Goal: Communication & Community: Answer question/provide support

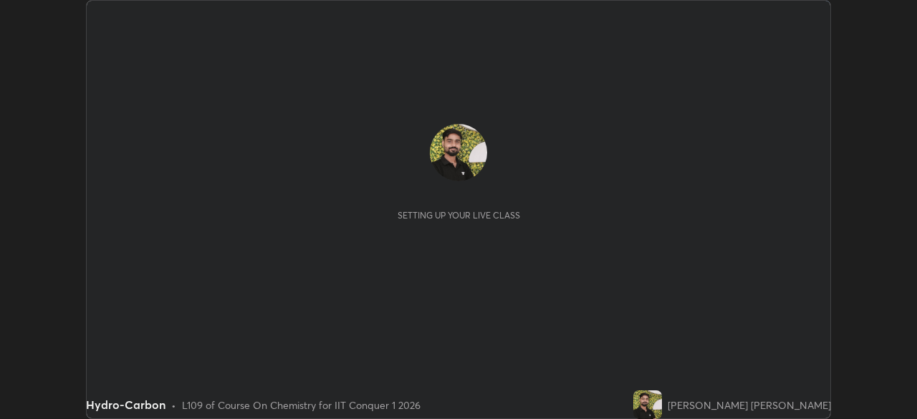
scroll to position [419, 917]
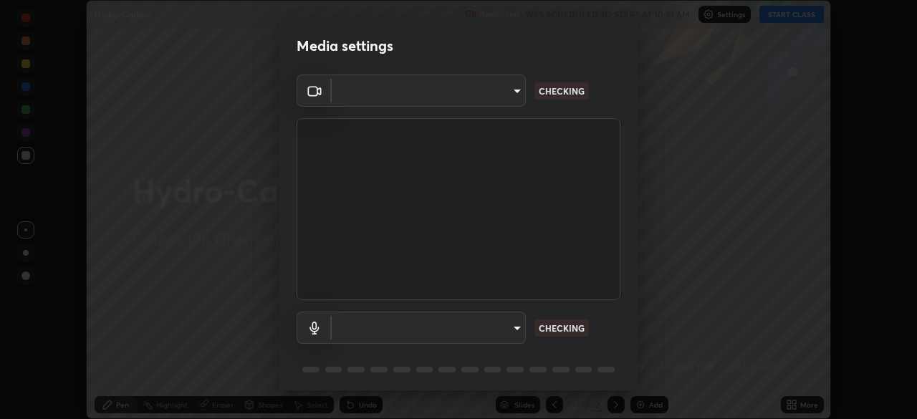
type input "9c5db0e3d6bf80210af106929d999d9f929c5ea5bbb961195660b7f823e2c793"
click at [431, 333] on body "Erase all Hydro-Carbon Recording WAS SCHEDULED TO START AT 10:31 AM Settings ST…" at bounding box center [458, 209] width 917 height 419
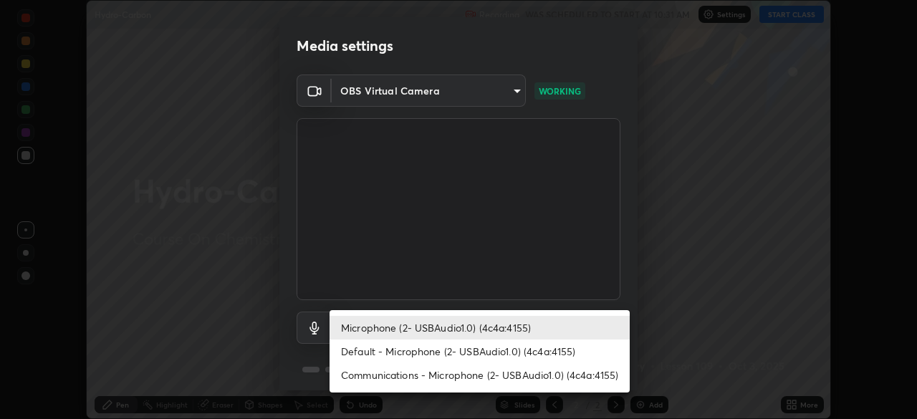
click at [439, 355] on li "Default - Microphone (2- USBAudio1.0) (4c4a:4155)" at bounding box center [480, 352] width 300 height 24
type input "default"
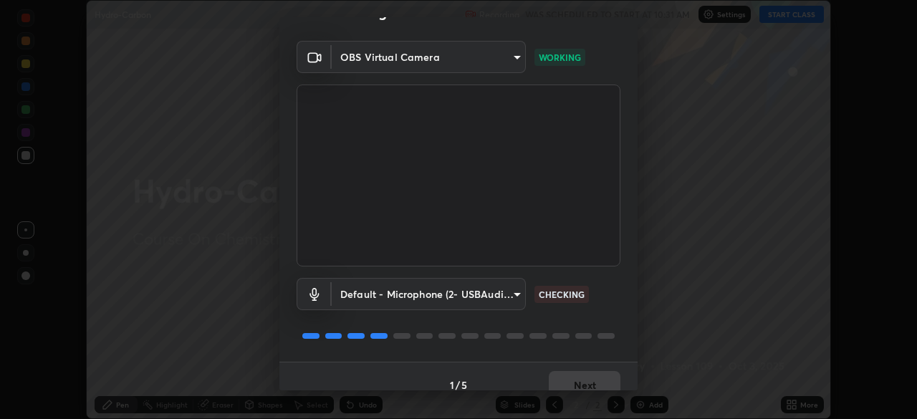
scroll to position [51, 0]
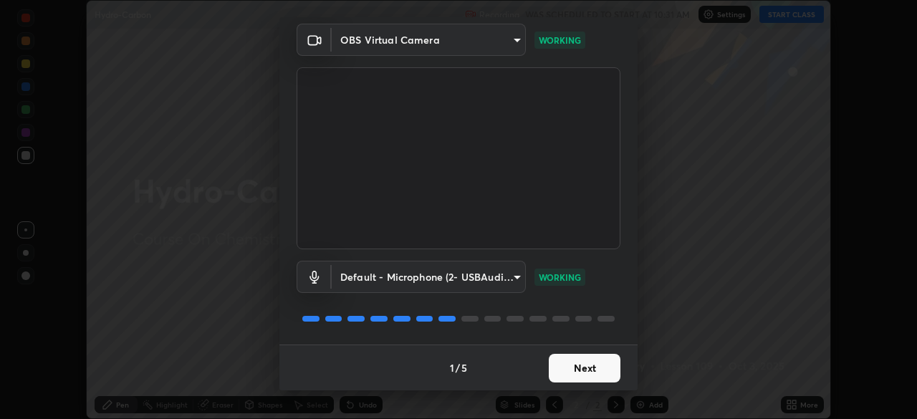
click at [579, 363] on button "Next" at bounding box center [585, 368] width 72 height 29
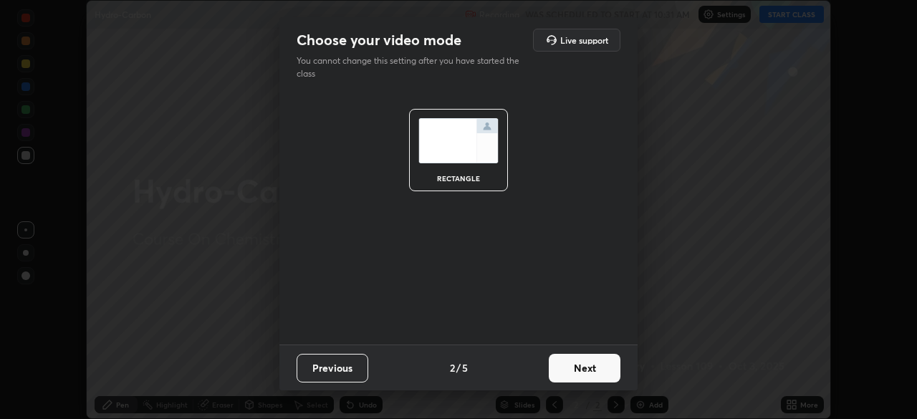
click at [579, 368] on button "Next" at bounding box center [585, 368] width 72 height 29
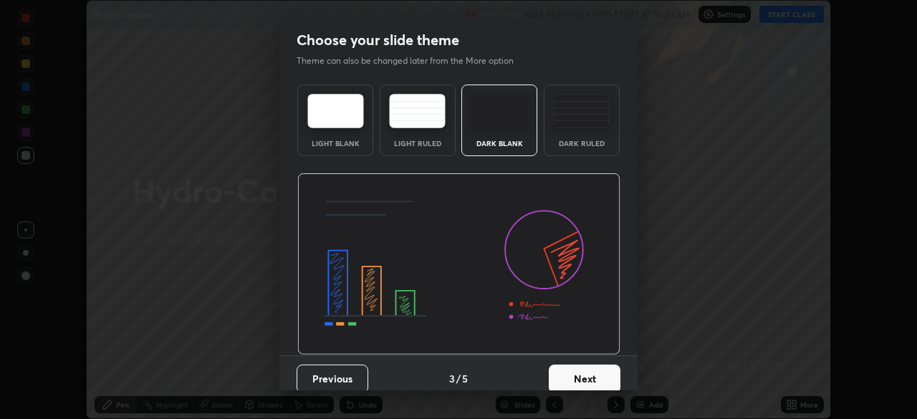
click at [592, 373] on button "Next" at bounding box center [585, 379] width 72 height 29
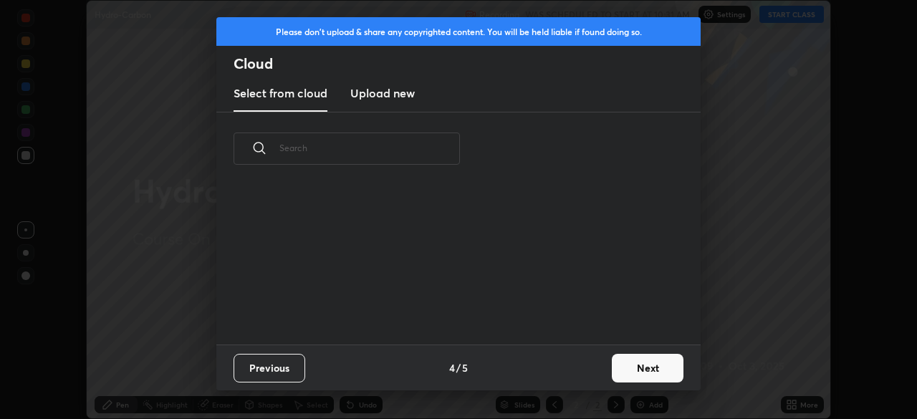
click at [640, 369] on button "Next" at bounding box center [648, 368] width 72 height 29
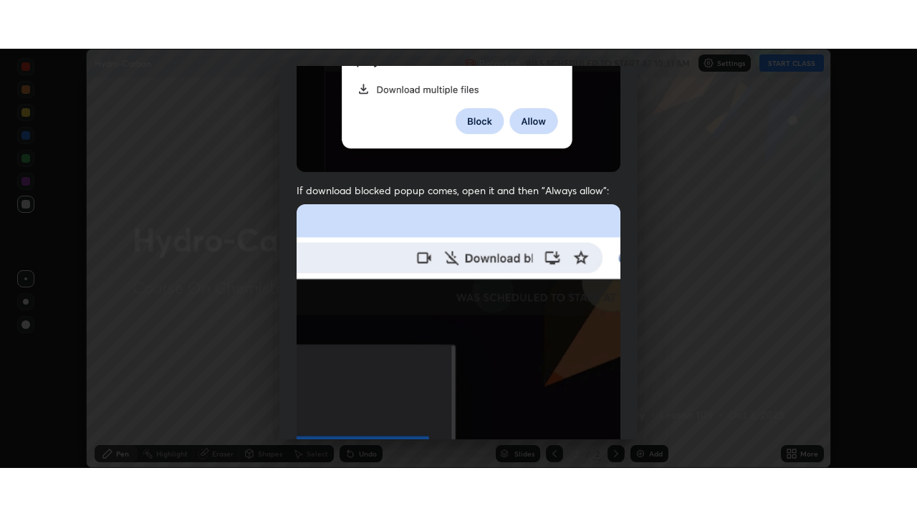
scroll to position [343, 0]
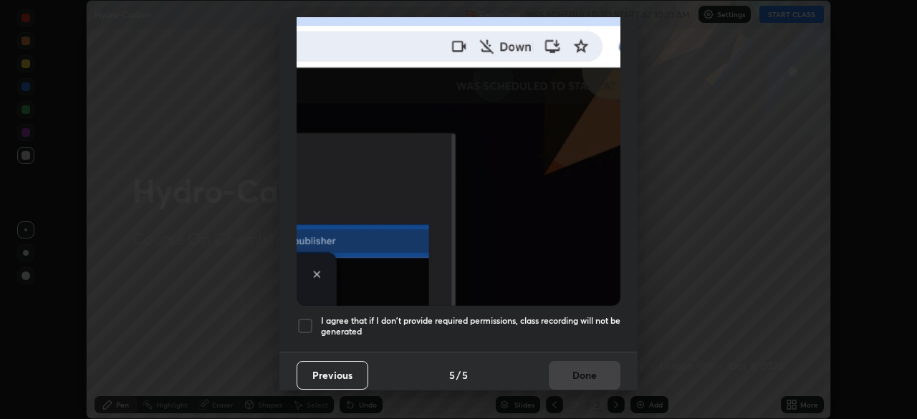
click at [302, 318] on div at bounding box center [305, 326] width 17 height 17
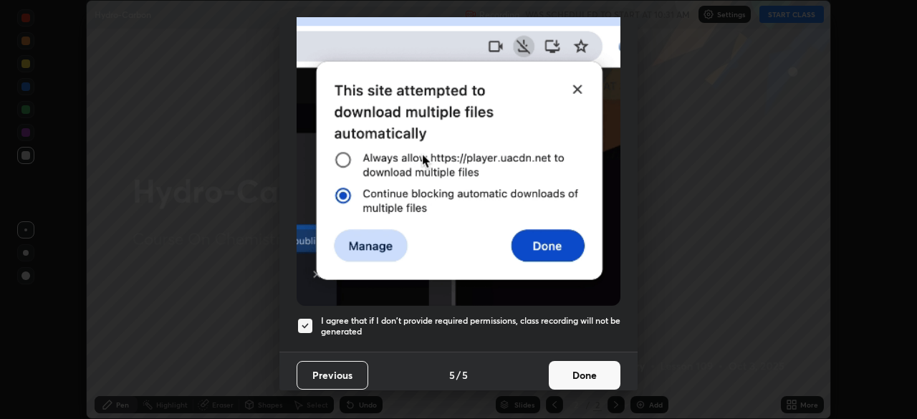
click at [586, 369] on button "Done" at bounding box center [585, 375] width 72 height 29
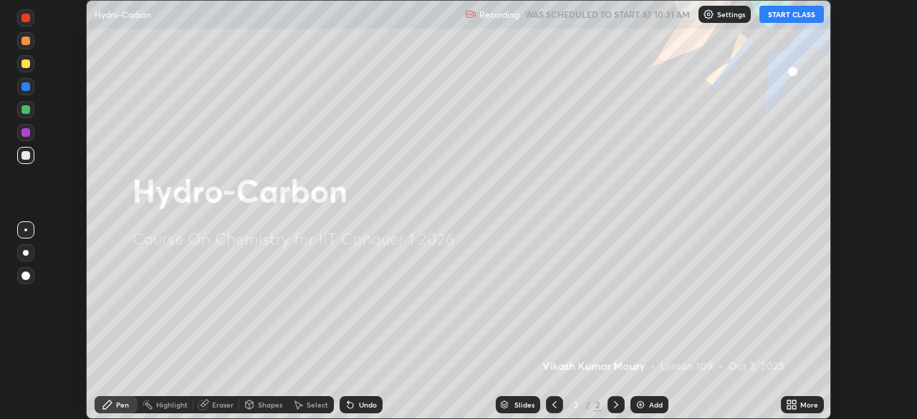
click at [803, 407] on div "More" at bounding box center [810, 404] width 18 height 7
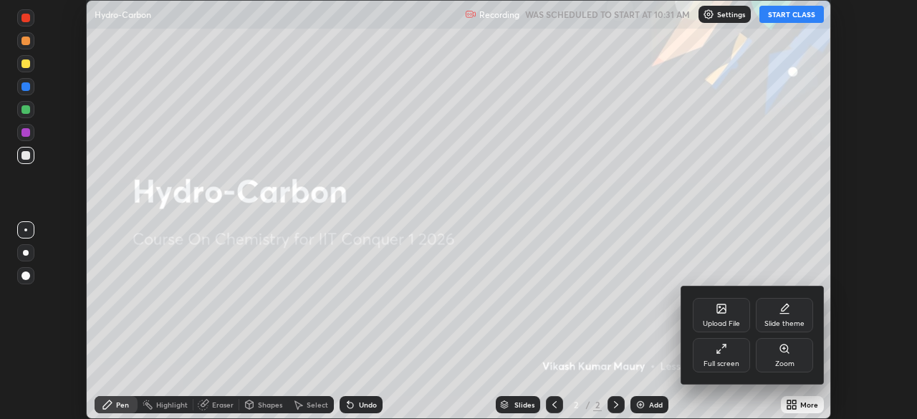
click at [715, 361] on div "Full screen" at bounding box center [722, 364] width 36 height 7
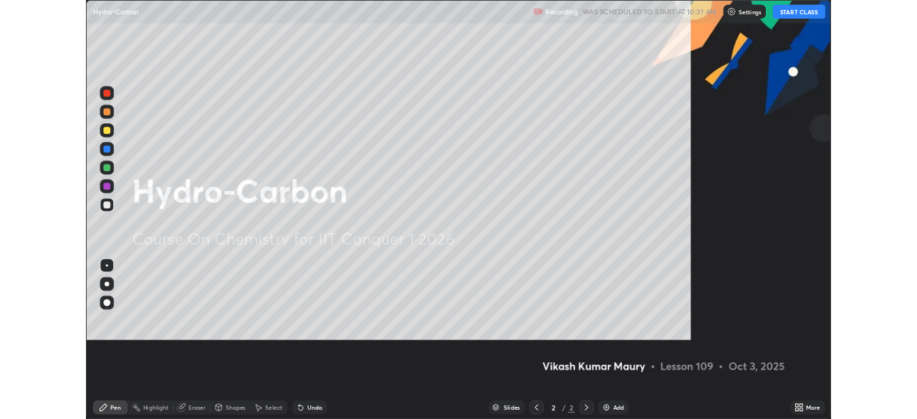
scroll to position [516, 917]
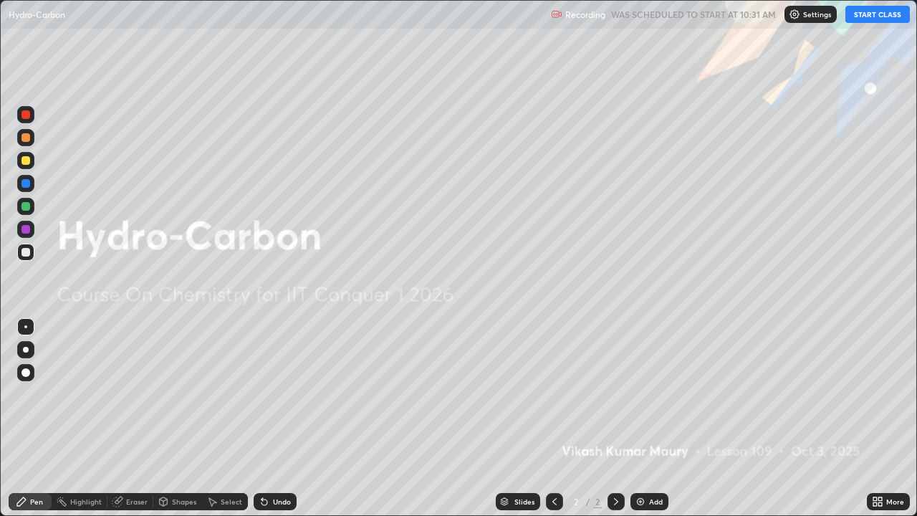
click at [855, 17] on button "START CLASS" at bounding box center [878, 14] width 65 height 17
click at [645, 419] on div "Add" at bounding box center [650, 501] width 38 height 17
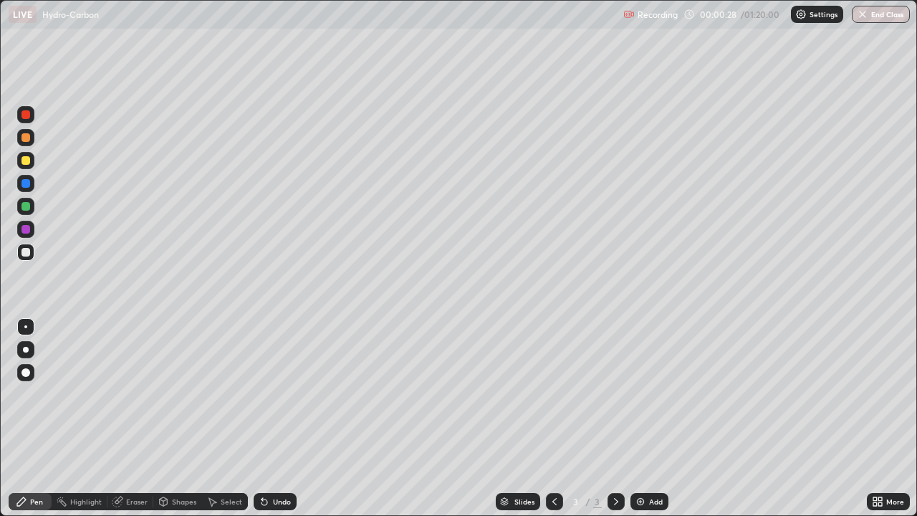
click at [126, 419] on div "Eraser" at bounding box center [131, 501] width 46 height 17
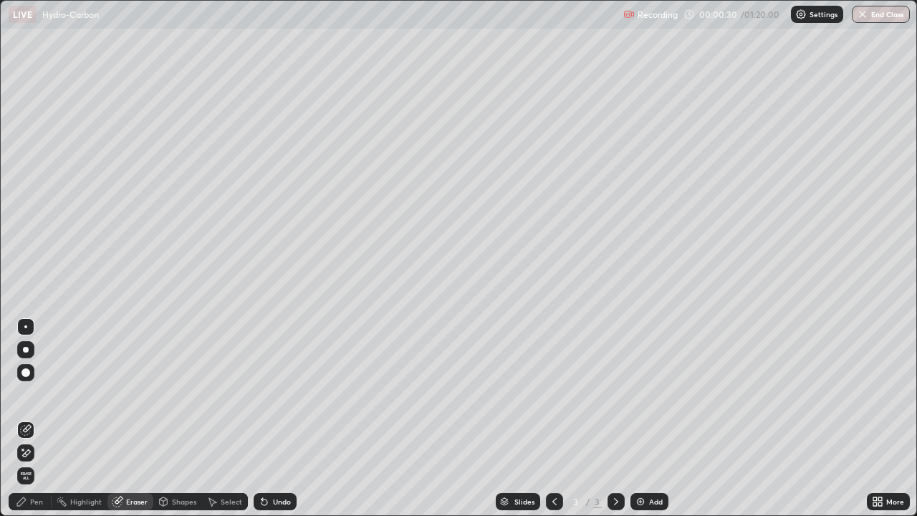
click at [34, 419] on div "Pen" at bounding box center [36, 501] width 13 height 7
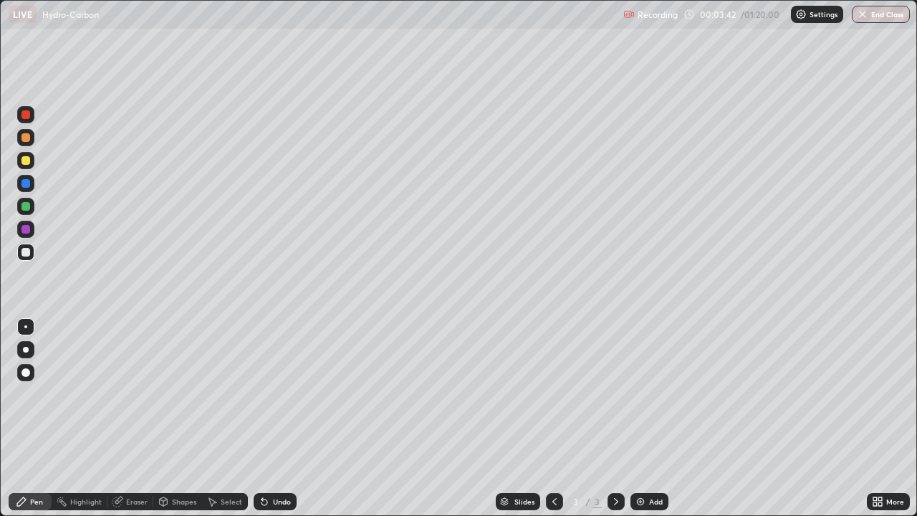
click at [654, 419] on div "Add" at bounding box center [656, 501] width 14 height 7
click at [135, 419] on div "Eraser" at bounding box center [137, 501] width 22 height 7
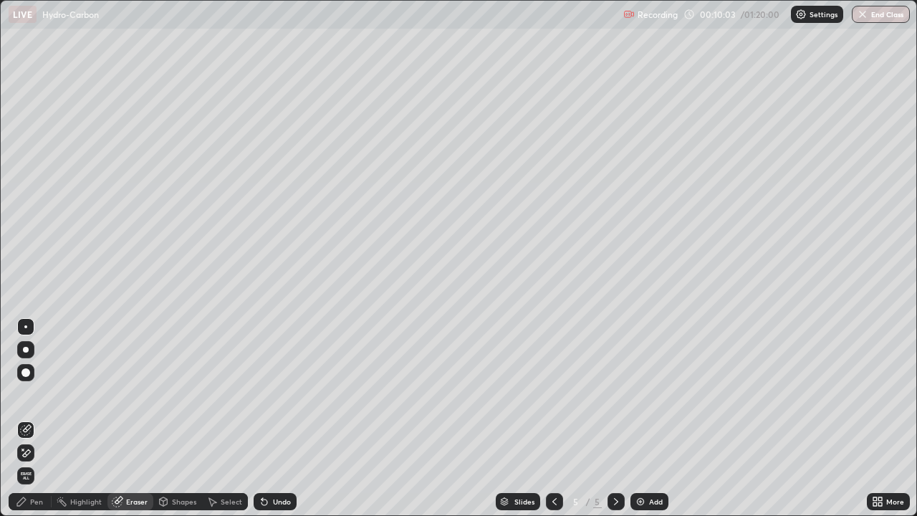
click at [25, 419] on icon at bounding box center [27, 452] width 8 height 7
click at [31, 419] on div "Pen" at bounding box center [36, 501] width 13 height 7
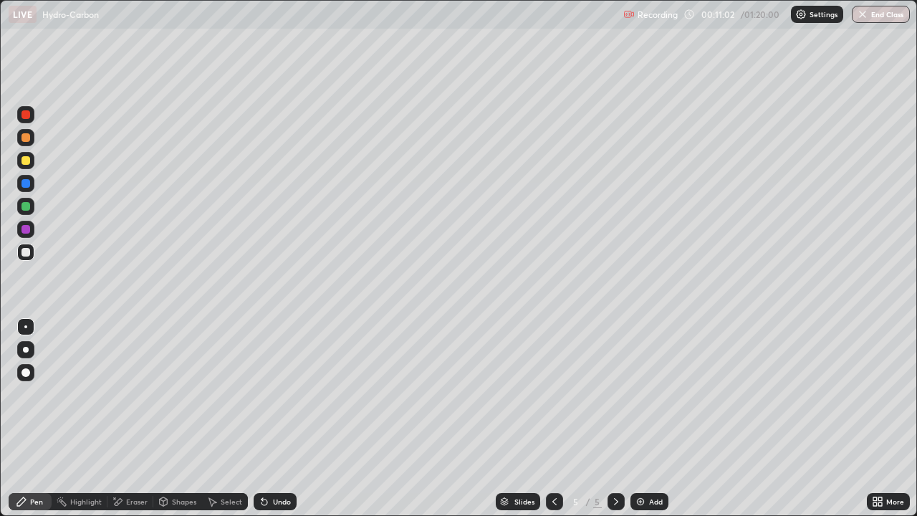
click at [651, 419] on div "Add" at bounding box center [656, 501] width 14 height 7
click at [132, 419] on div "Eraser" at bounding box center [137, 501] width 22 height 7
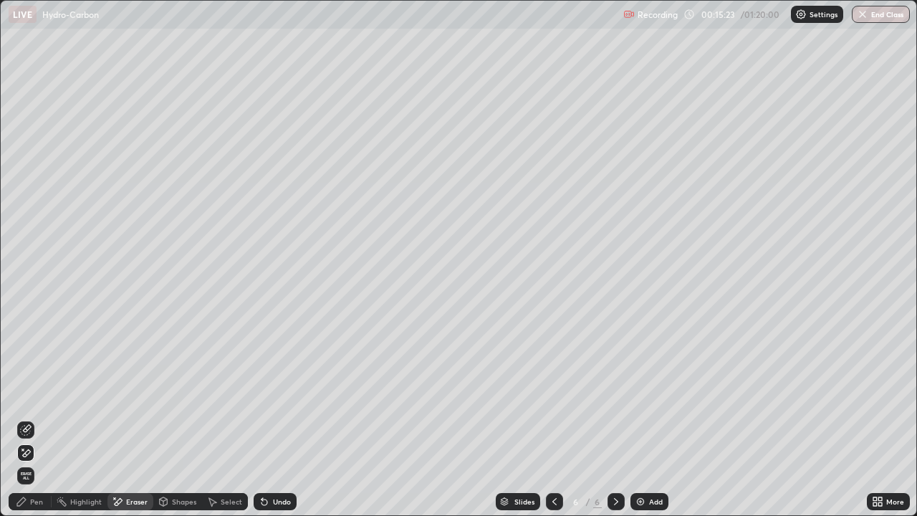
click at [28, 419] on div "Pen" at bounding box center [30, 501] width 43 height 17
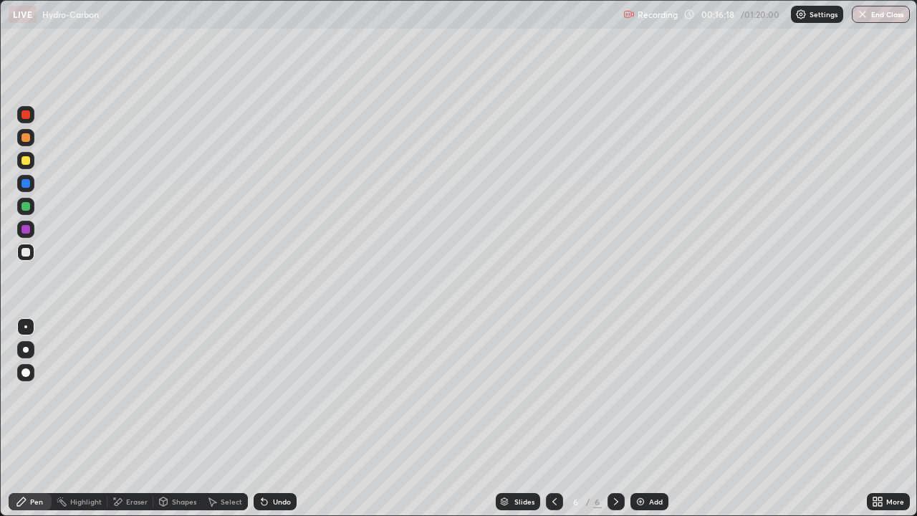
click at [128, 419] on div "Eraser" at bounding box center [131, 501] width 46 height 17
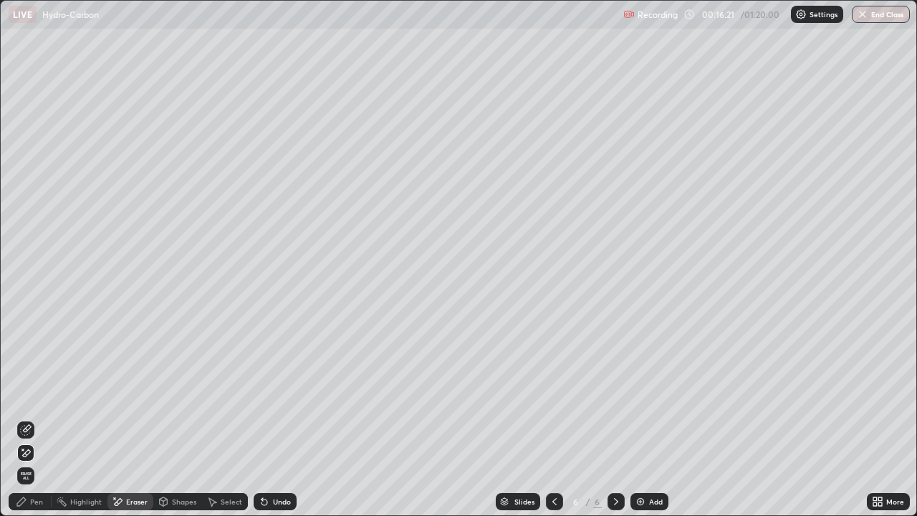
click at [25, 419] on div "Pen" at bounding box center [30, 501] width 43 height 17
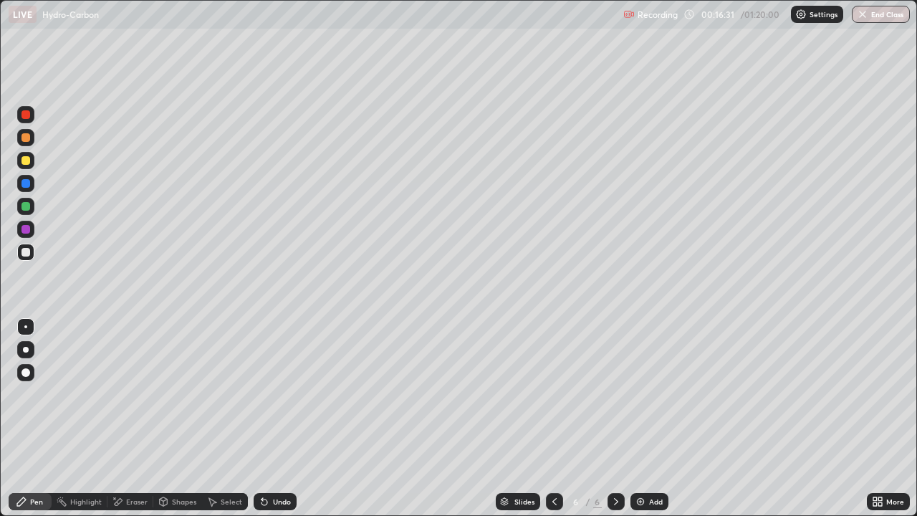
click at [118, 419] on icon at bounding box center [119, 501] width 8 height 7
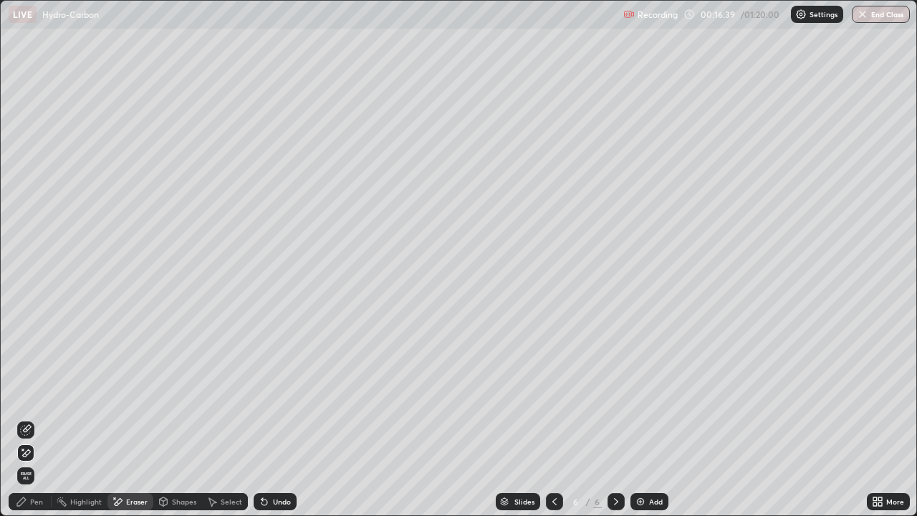
click at [34, 419] on div "Pen" at bounding box center [30, 501] width 43 height 17
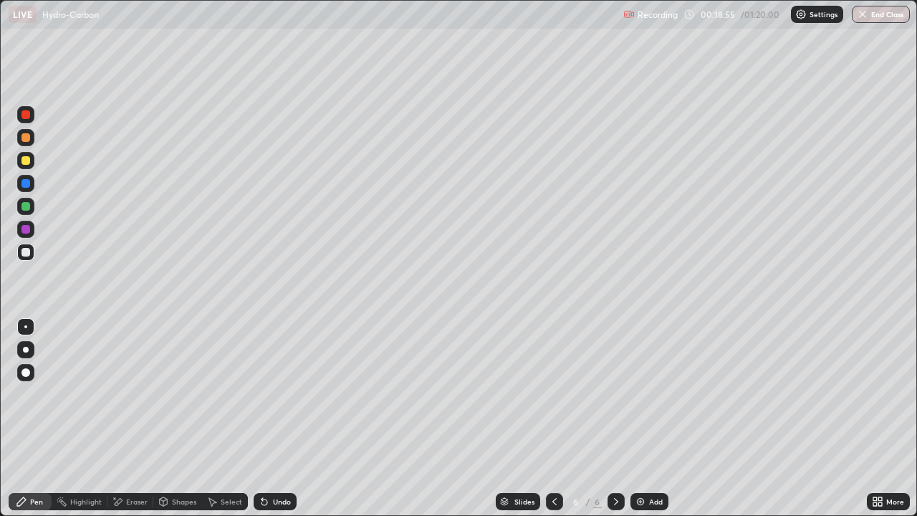
click at [135, 419] on div "Eraser" at bounding box center [137, 501] width 22 height 7
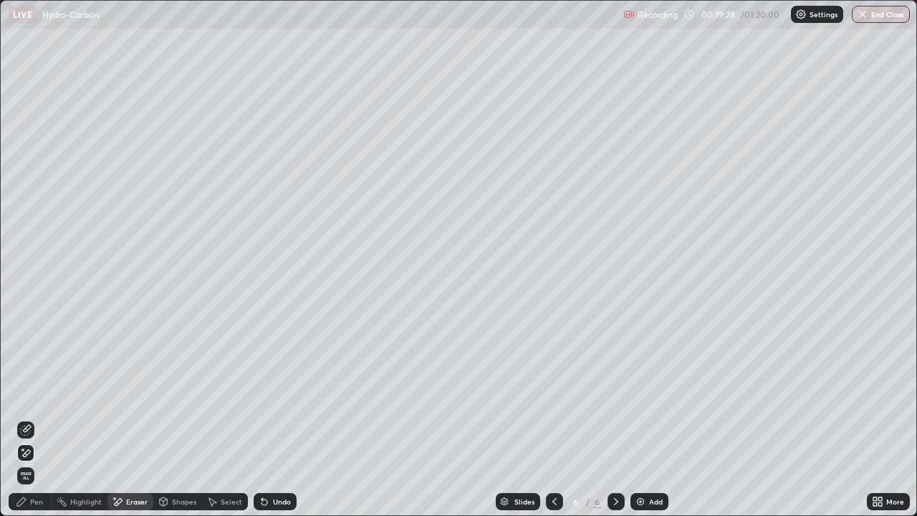
click at [651, 419] on div "Add" at bounding box center [650, 501] width 38 height 17
click at [34, 419] on div "Pen" at bounding box center [30, 501] width 43 height 17
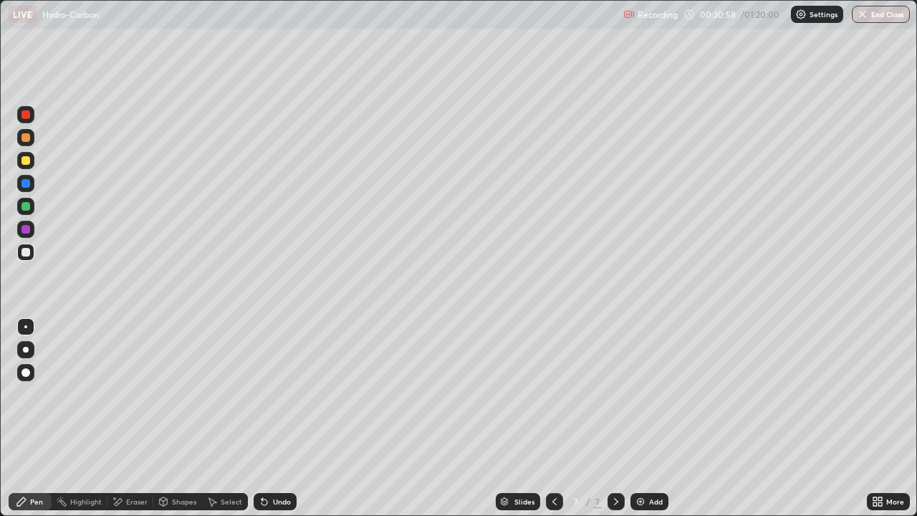
click at [126, 419] on div "Eraser" at bounding box center [137, 501] width 22 height 7
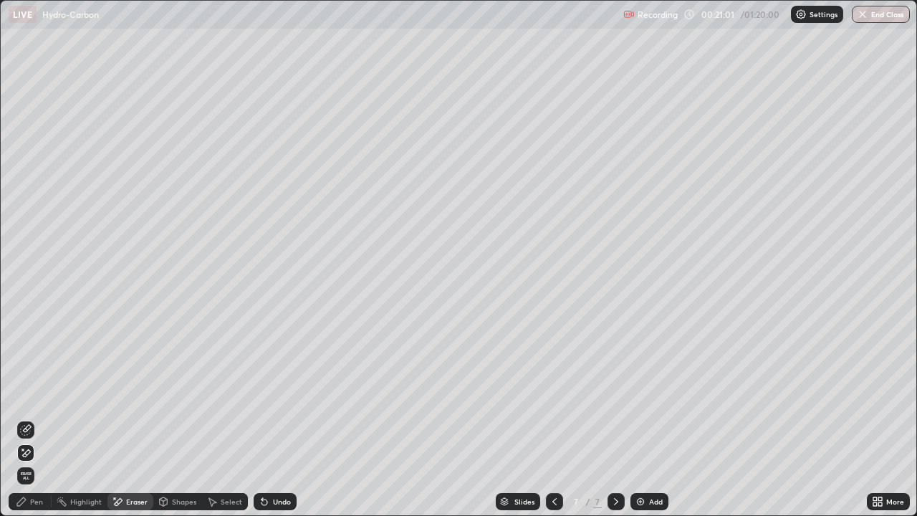
click at [33, 419] on div "Pen" at bounding box center [36, 501] width 13 height 7
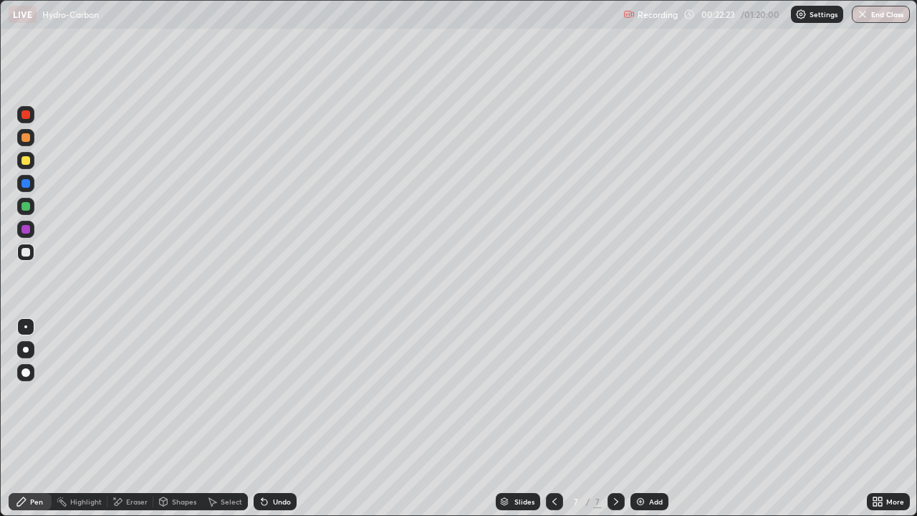
click at [651, 419] on div "Add" at bounding box center [650, 501] width 38 height 17
click at [124, 419] on div "Eraser" at bounding box center [131, 501] width 46 height 17
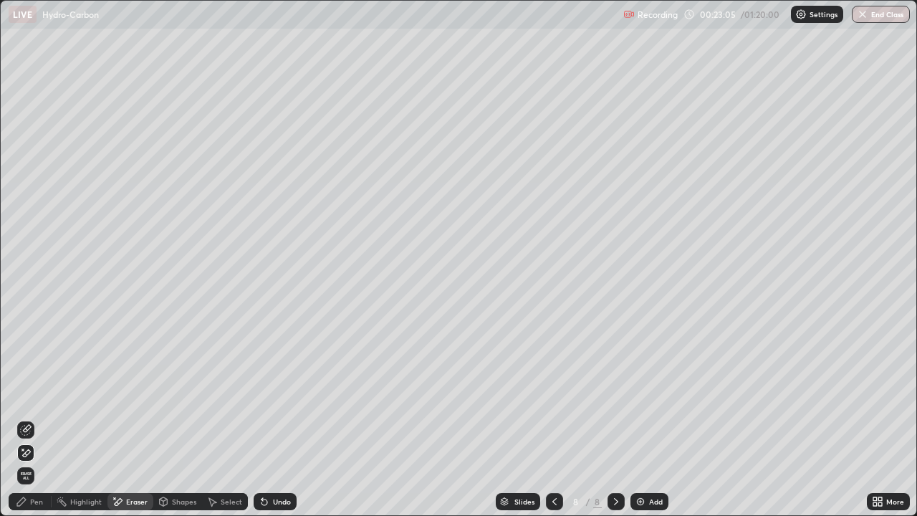
click at [552, 419] on div at bounding box center [554, 501] width 17 height 17
click at [35, 419] on div "Pen" at bounding box center [36, 501] width 13 height 7
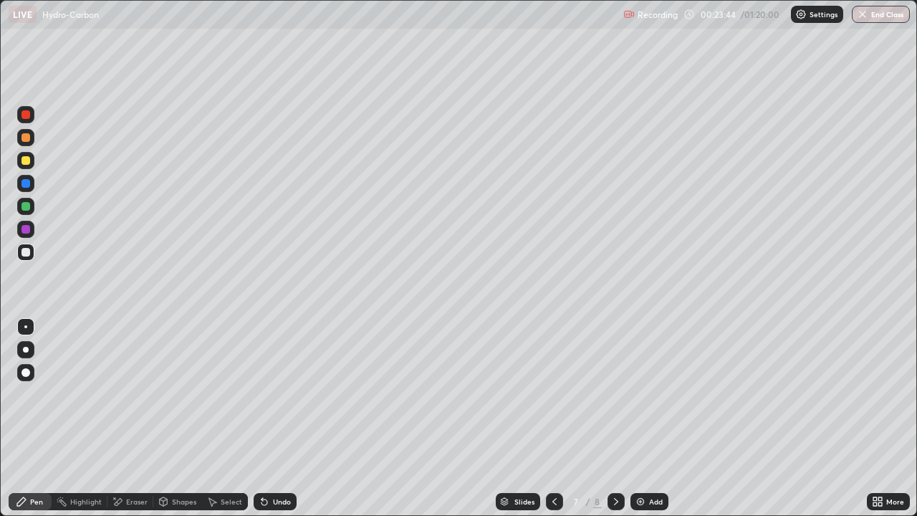
click at [644, 419] on div "Add" at bounding box center [650, 501] width 38 height 17
click at [615, 419] on icon at bounding box center [616, 501] width 11 height 11
click at [553, 419] on icon at bounding box center [555, 501] width 4 height 7
click at [615, 419] on icon at bounding box center [616, 501] width 11 height 11
click at [555, 419] on icon at bounding box center [555, 501] width 4 height 7
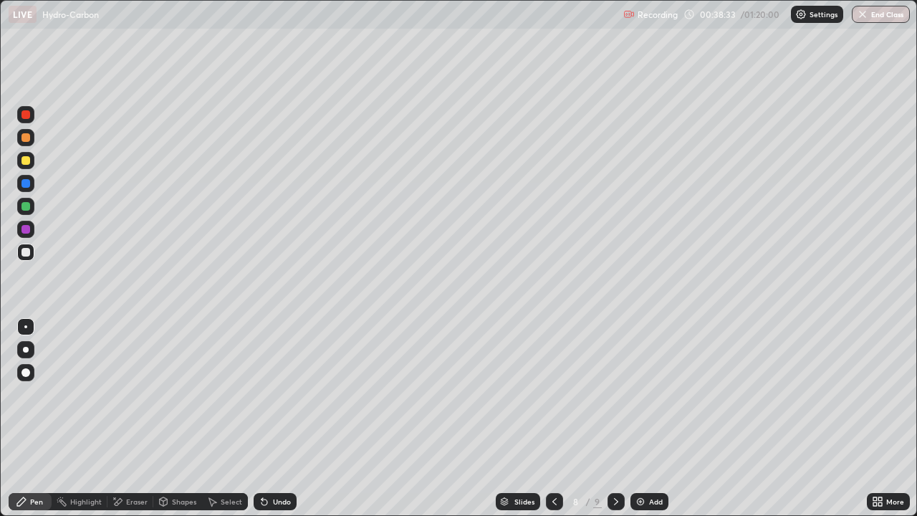
click at [618, 419] on div at bounding box center [616, 501] width 17 height 17
click at [649, 419] on div "Add" at bounding box center [656, 501] width 14 height 7
click at [653, 419] on div "Add" at bounding box center [650, 501] width 38 height 17
click at [132, 419] on div "Eraser" at bounding box center [131, 501] width 46 height 17
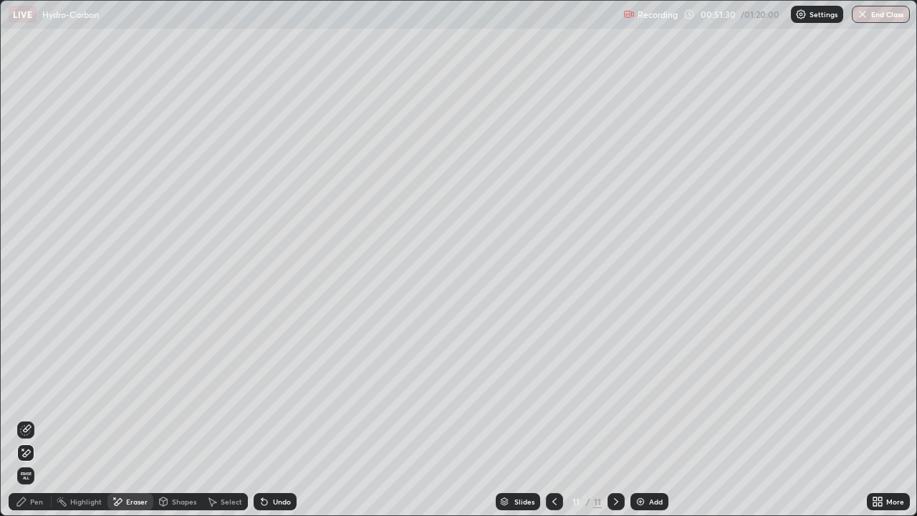
click at [31, 419] on div "Pen" at bounding box center [30, 501] width 43 height 17
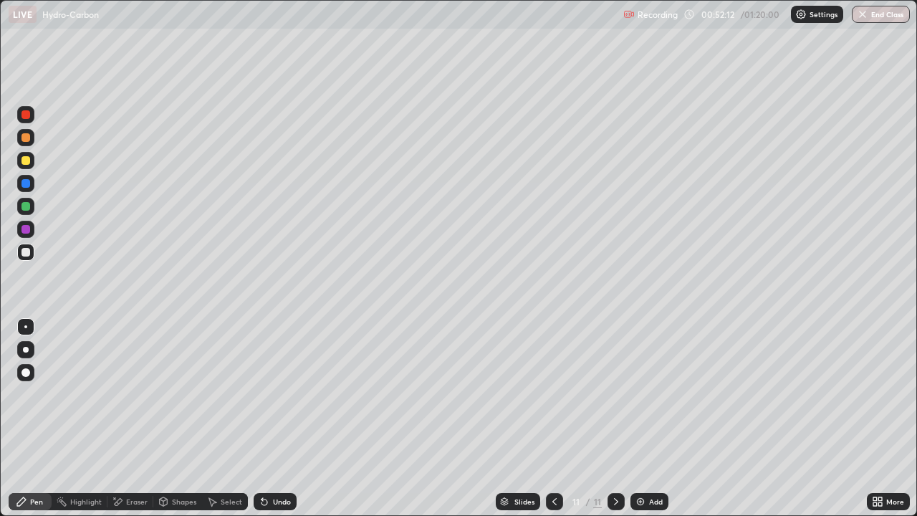
click at [641, 419] on img at bounding box center [640, 501] width 11 height 11
click at [124, 419] on div "Eraser" at bounding box center [131, 501] width 46 height 17
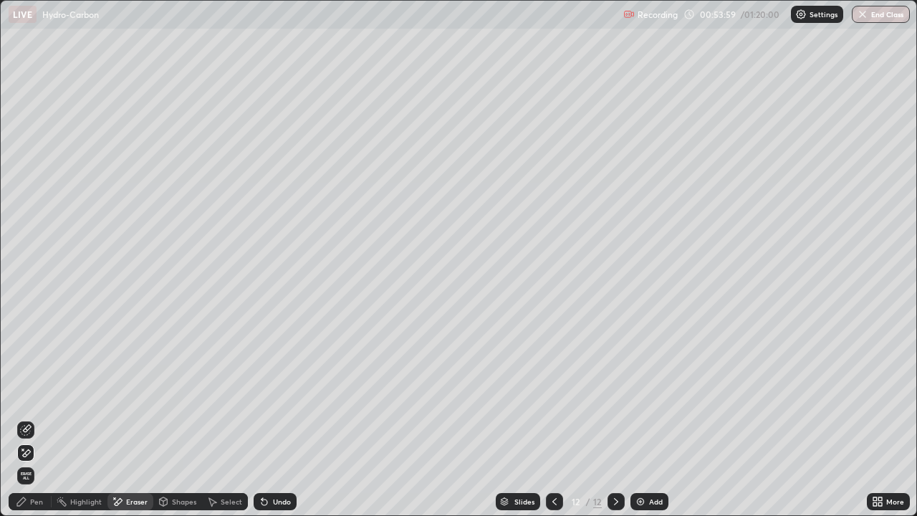
click at [37, 419] on div "Pen" at bounding box center [36, 501] width 13 height 7
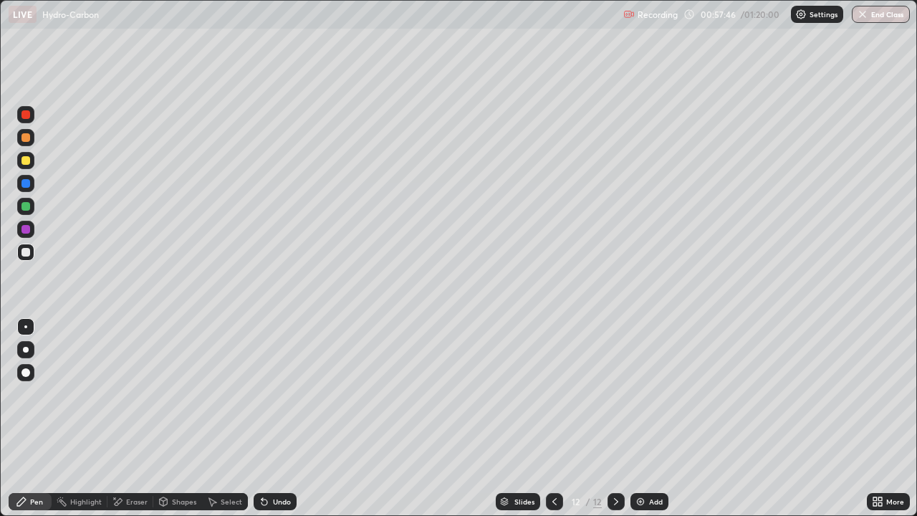
click at [121, 419] on div "Eraser" at bounding box center [131, 501] width 46 height 17
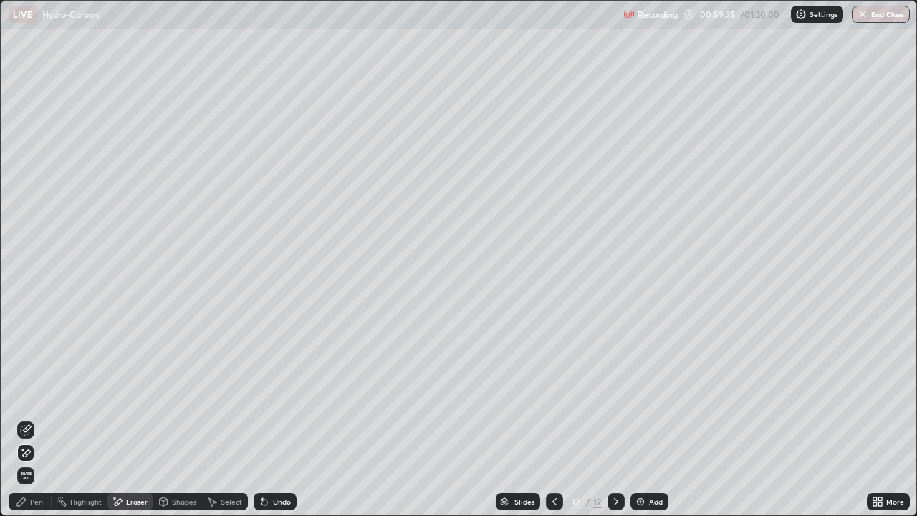
click at [31, 419] on div "Pen" at bounding box center [36, 501] width 13 height 7
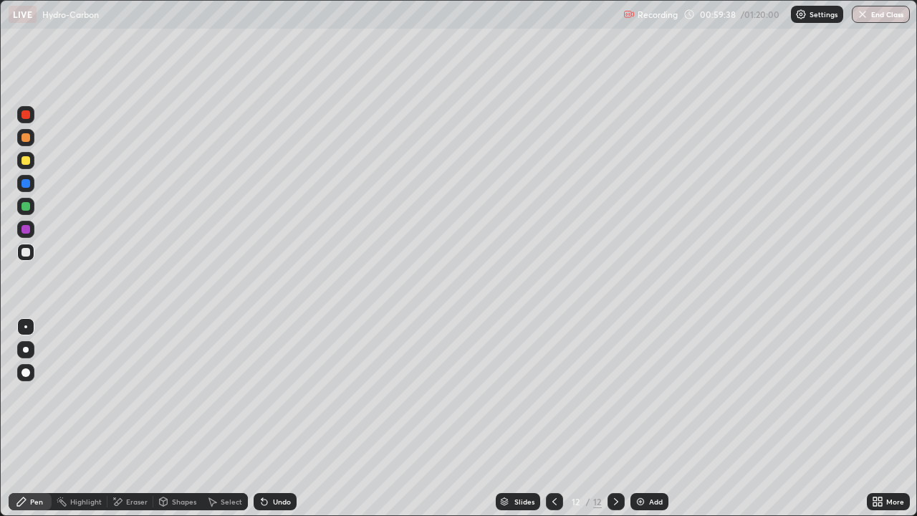
click at [123, 419] on div "Eraser" at bounding box center [131, 501] width 46 height 17
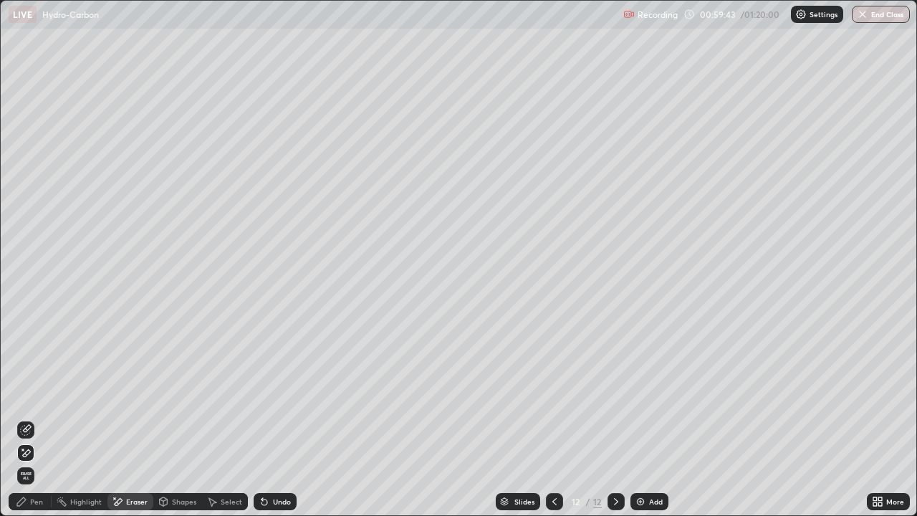
click at [33, 419] on div "Pen" at bounding box center [36, 501] width 13 height 7
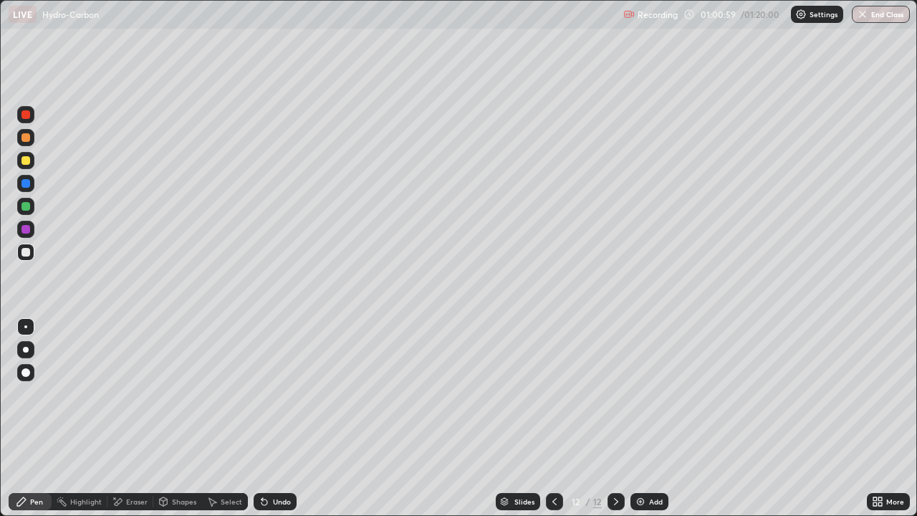
click at [650, 419] on div "Add" at bounding box center [656, 501] width 14 height 7
click at [887, 419] on div "More" at bounding box center [896, 501] width 18 height 7
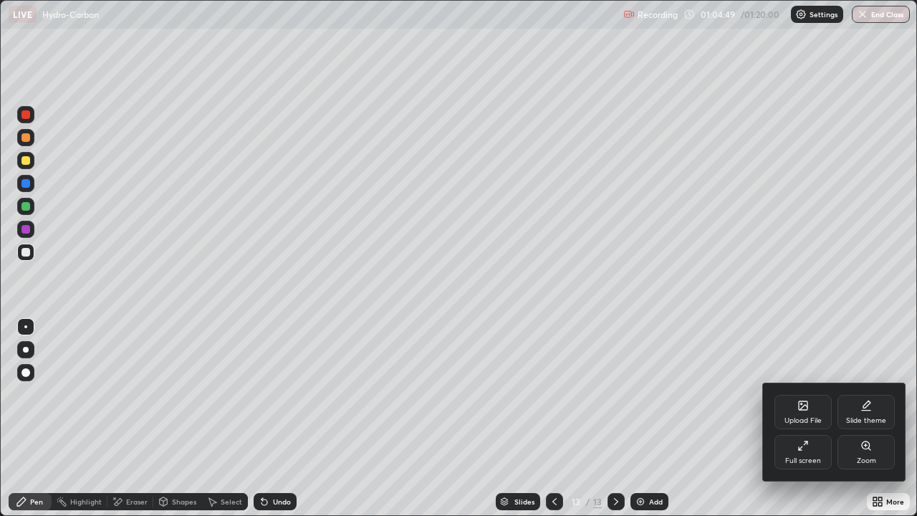
click at [883, 419] on div at bounding box center [458, 258] width 917 height 516
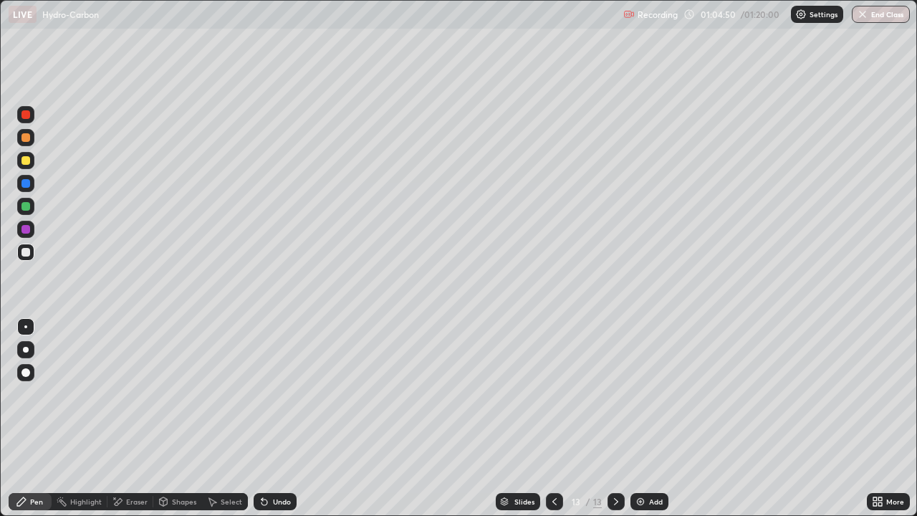
click at [875, 419] on icon at bounding box center [876, 504] width 4 height 4
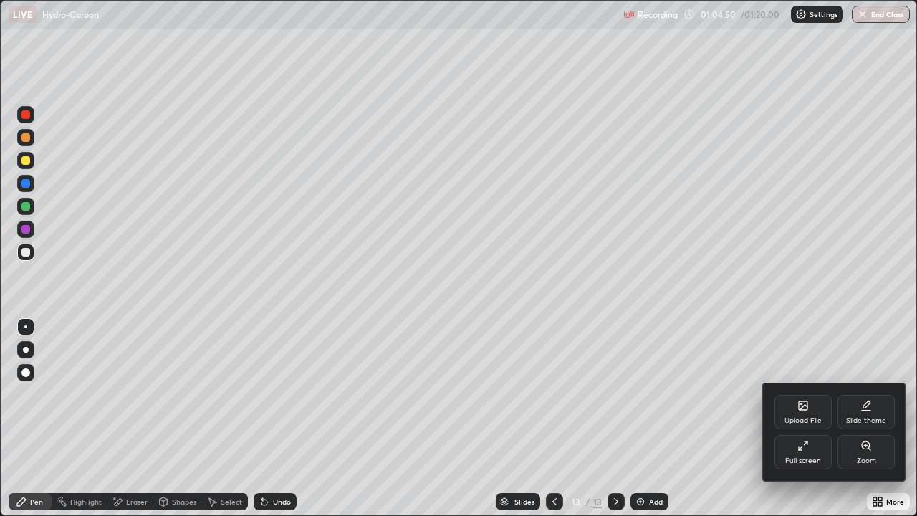
click at [798, 419] on div "Full screen" at bounding box center [804, 460] width 36 height 7
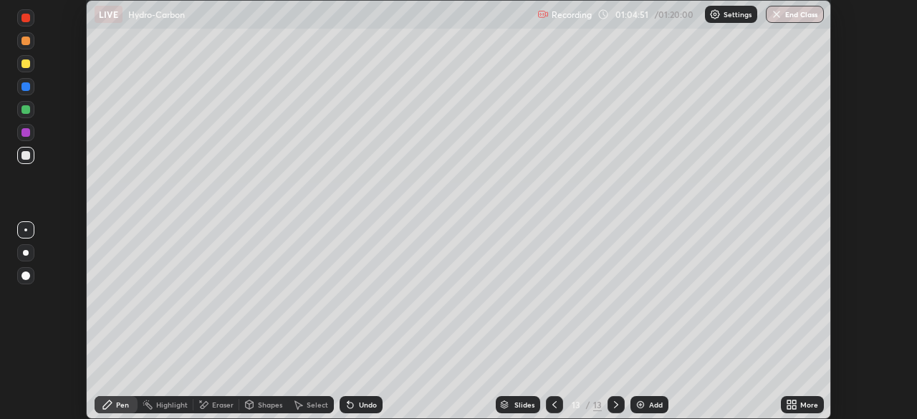
scroll to position [71253, 70755]
click at [786, 12] on button "End Class" at bounding box center [795, 14] width 58 height 17
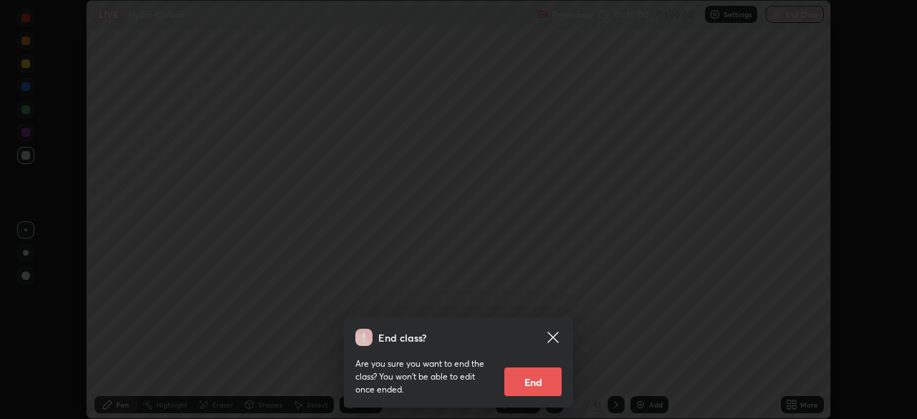
click at [526, 370] on button "End" at bounding box center [533, 382] width 57 height 29
